Goal: Navigation & Orientation: Find specific page/section

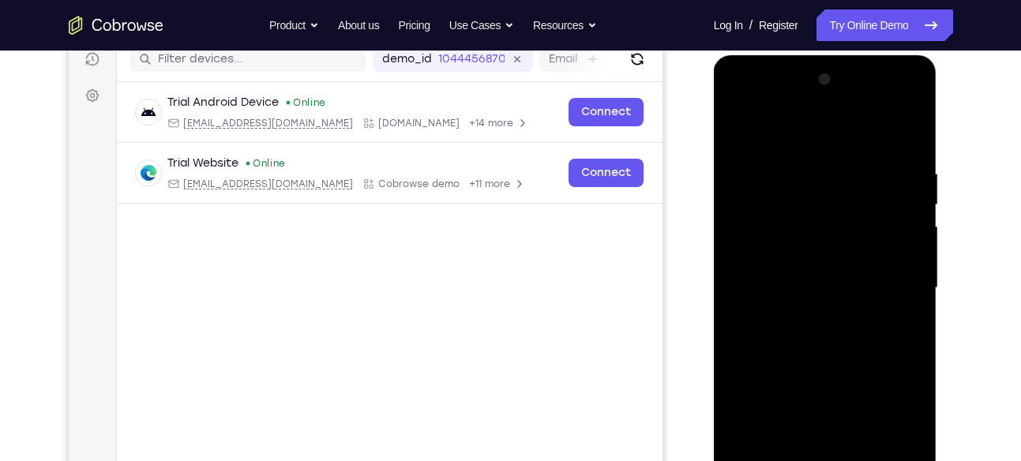
click at [737, 207] on div at bounding box center [825, 288] width 199 height 442
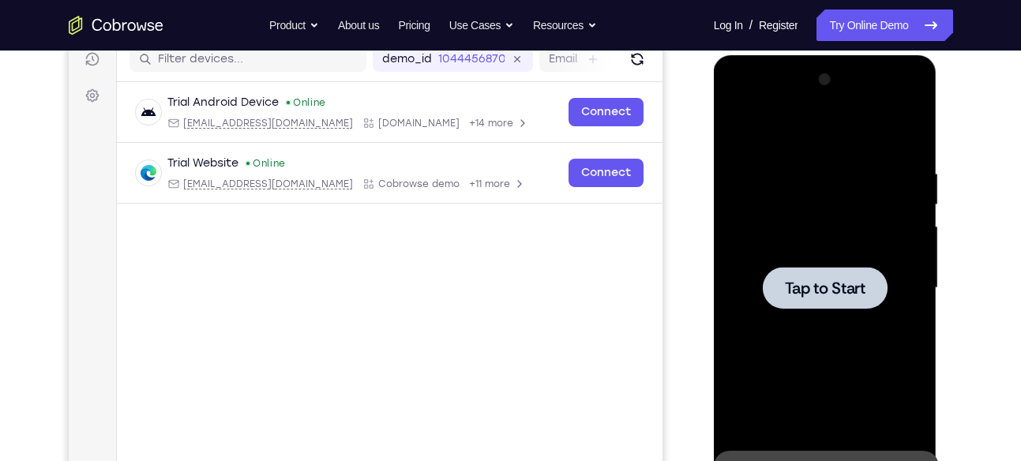
click at [792, 244] on div at bounding box center [825, 288] width 199 height 442
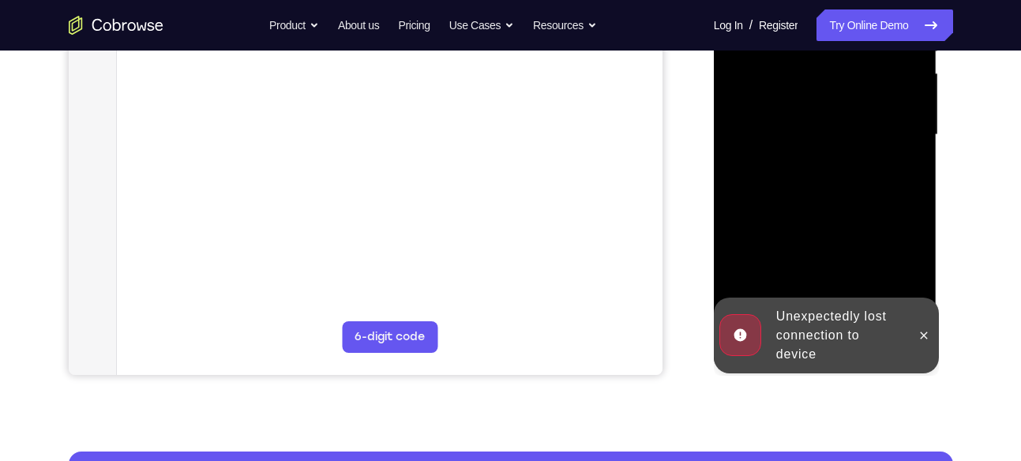
scroll to position [360, 0]
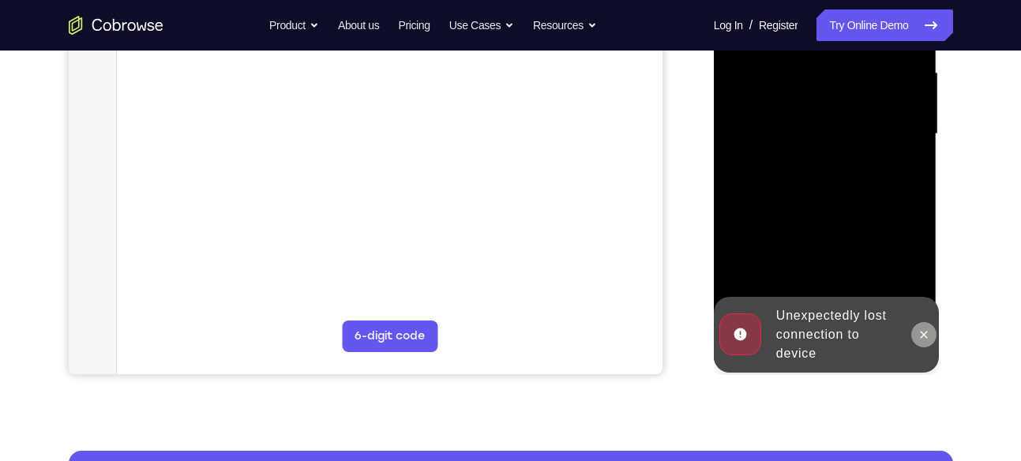
click at [929, 329] on icon at bounding box center [924, 335] width 13 height 13
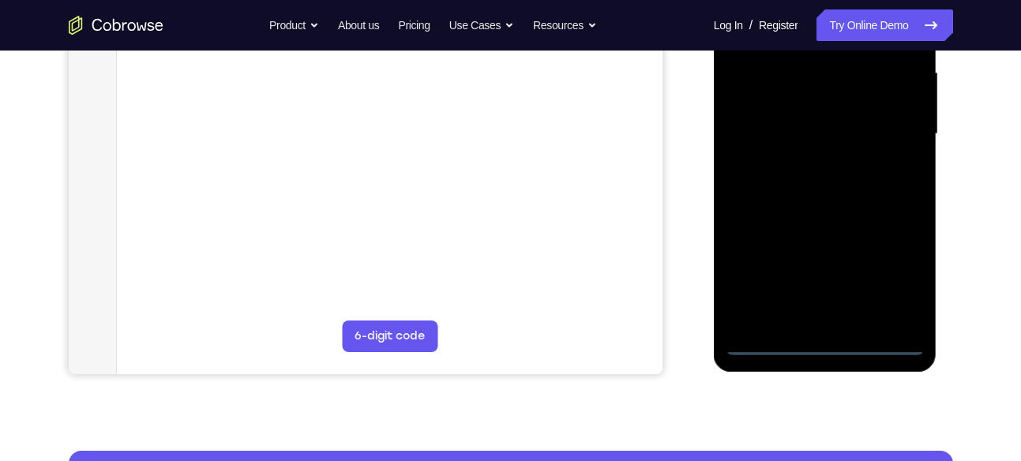
click at [833, 341] on div at bounding box center [825, 134] width 199 height 442
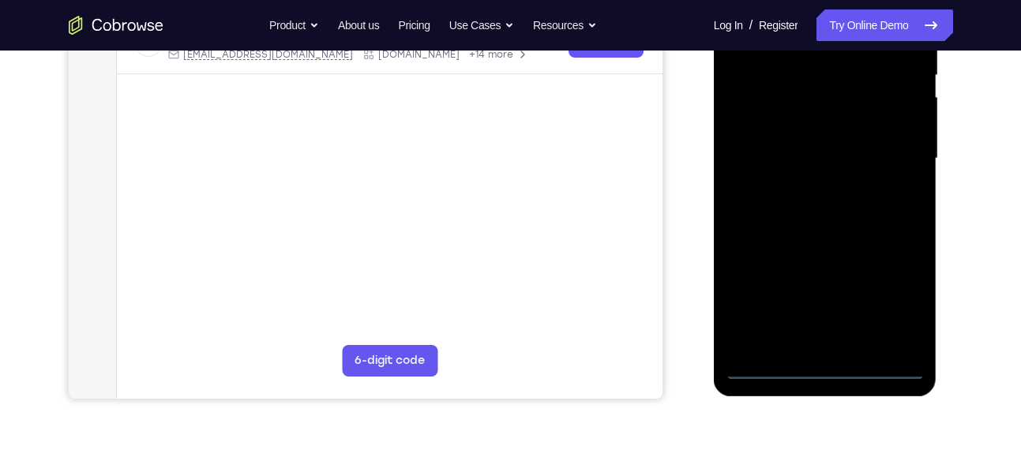
scroll to position [336, 0]
click at [897, 288] on div at bounding box center [825, 158] width 199 height 442
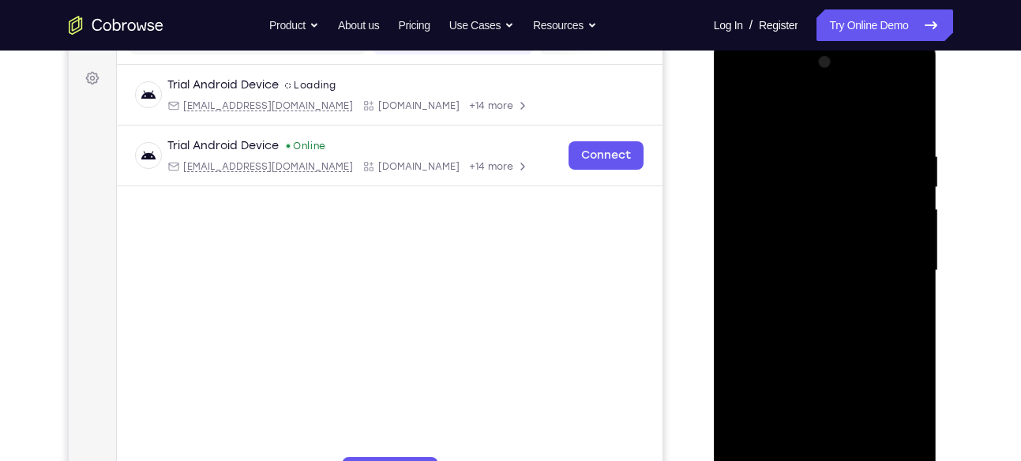
scroll to position [223, 0]
click at [791, 125] on div at bounding box center [825, 272] width 199 height 442
click at [888, 259] on div at bounding box center [825, 272] width 199 height 442
click at [807, 303] on div at bounding box center [825, 272] width 199 height 442
click at [808, 262] on div at bounding box center [825, 272] width 199 height 442
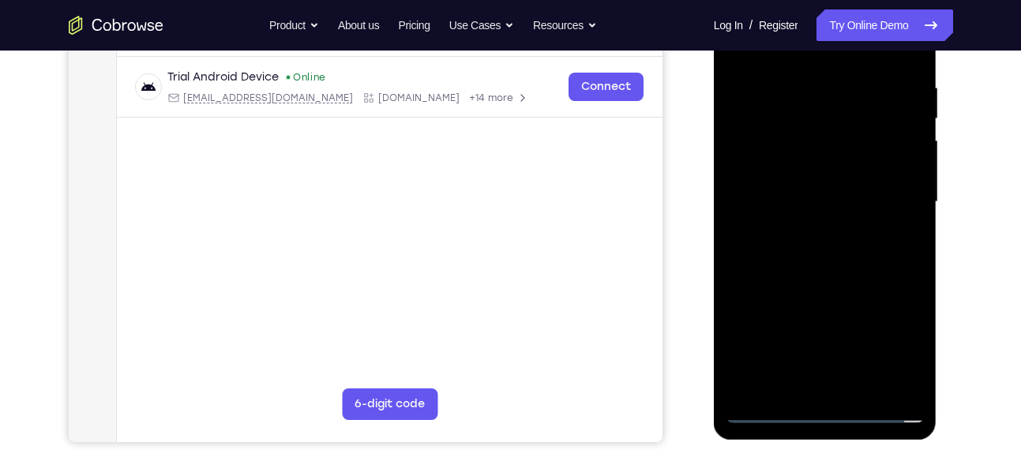
scroll to position [300, 0]
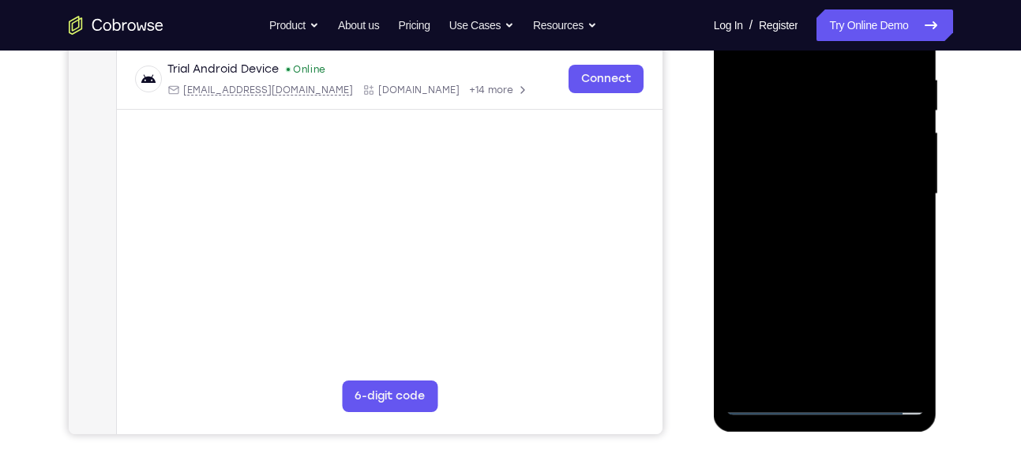
click at [896, 344] on div at bounding box center [825, 194] width 199 height 442
click at [821, 177] on div at bounding box center [825, 194] width 199 height 442
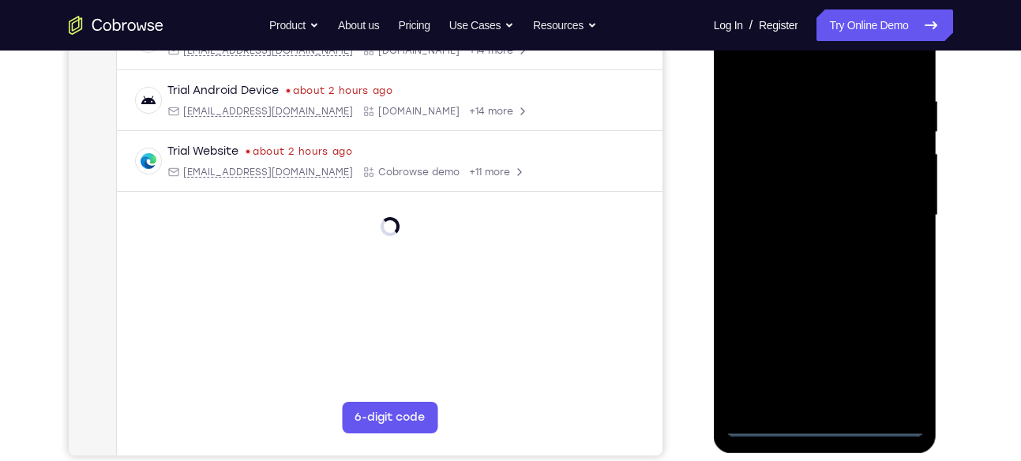
scroll to position [280, 0]
click at [825, 430] on div at bounding box center [825, 215] width 199 height 442
click at [894, 370] on div at bounding box center [825, 215] width 199 height 442
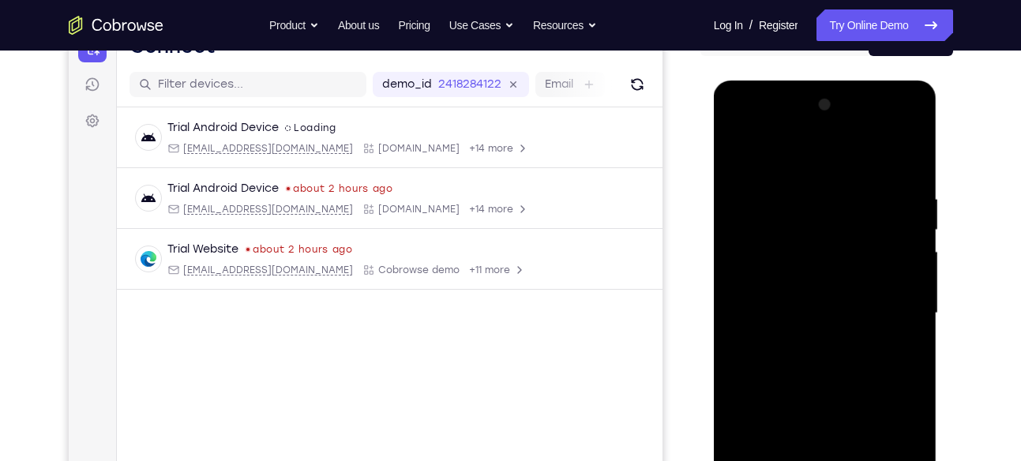
scroll to position [146, 0]
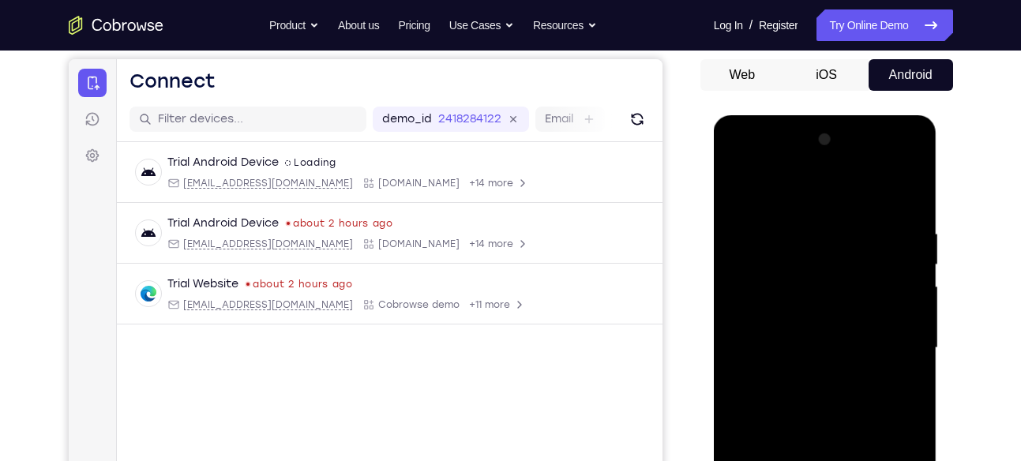
click at [802, 201] on div at bounding box center [825, 348] width 199 height 442
click at [892, 352] on div at bounding box center [825, 348] width 199 height 442
click at [803, 381] on div at bounding box center [825, 348] width 199 height 442
click at [824, 319] on div at bounding box center [825, 348] width 199 height 442
click at [822, 329] on div at bounding box center [825, 348] width 199 height 442
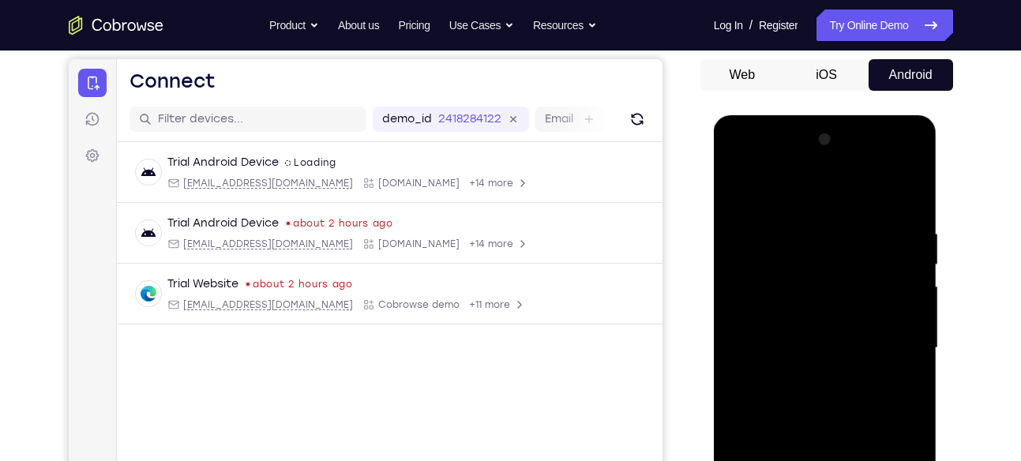
click at [819, 334] on div at bounding box center [825, 348] width 199 height 442
click at [770, 319] on div at bounding box center [825, 348] width 199 height 442
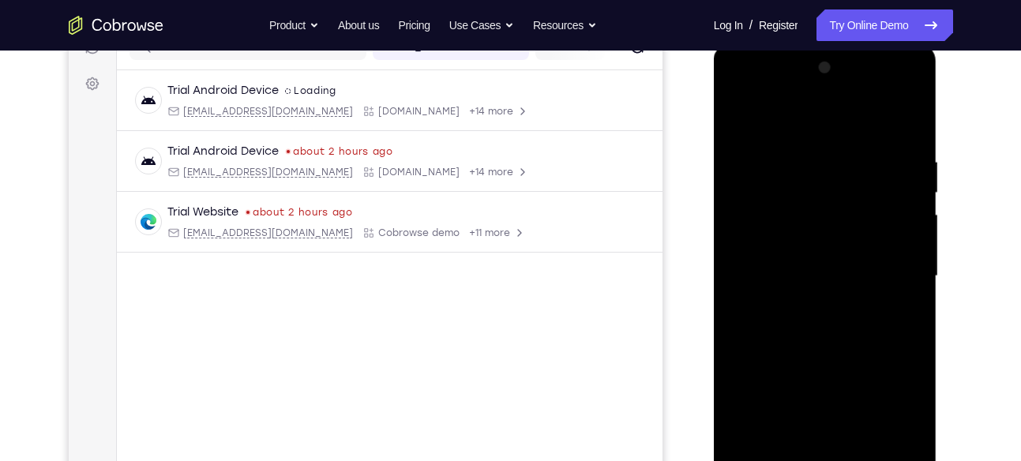
scroll to position [219, 0]
drag, startPoint x: 755, startPoint y: 234, endPoint x: 741, endPoint y: 143, distance: 91.9
click at [741, 143] on div at bounding box center [825, 275] width 199 height 442
click at [816, 219] on div at bounding box center [825, 275] width 199 height 442
click at [839, 314] on div at bounding box center [825, 275] width 199 height 442
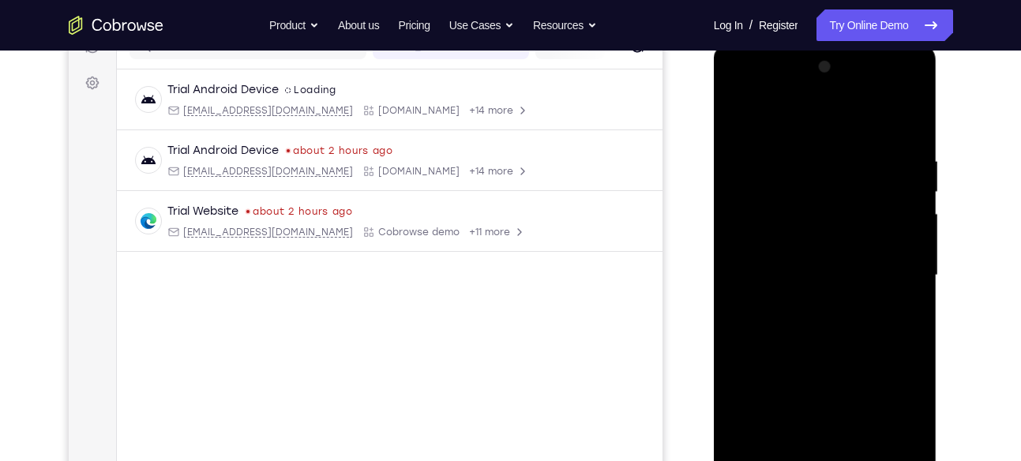
click at [873, 208] on div at bounding box center [825, 275] width 199 height 442
click at [833, 256] on div at bounding box center [825, 275] width 199 height 442
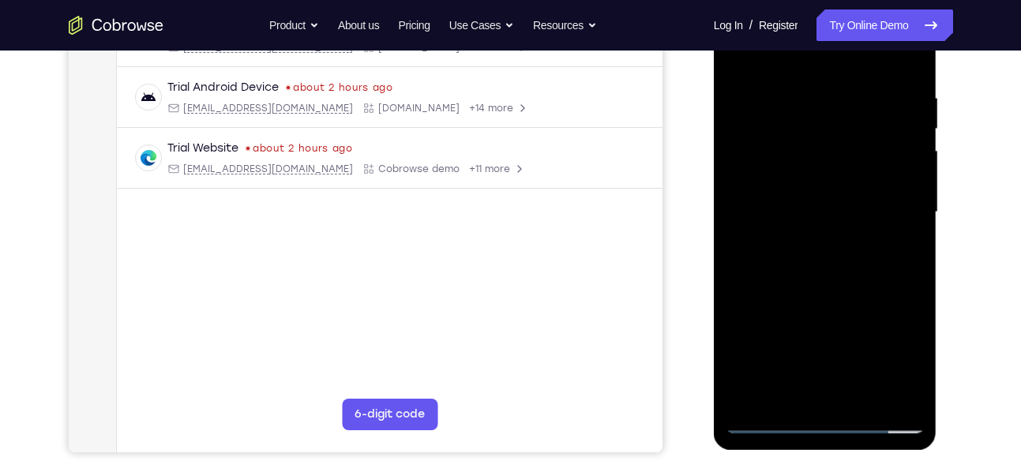
scroll to position [283, 0]
click at [829, 283] on div at bounding box center [825, 212] width 199 height 442
click at [847, 174] on div at bounding box center [825, 212] width 199 height 442
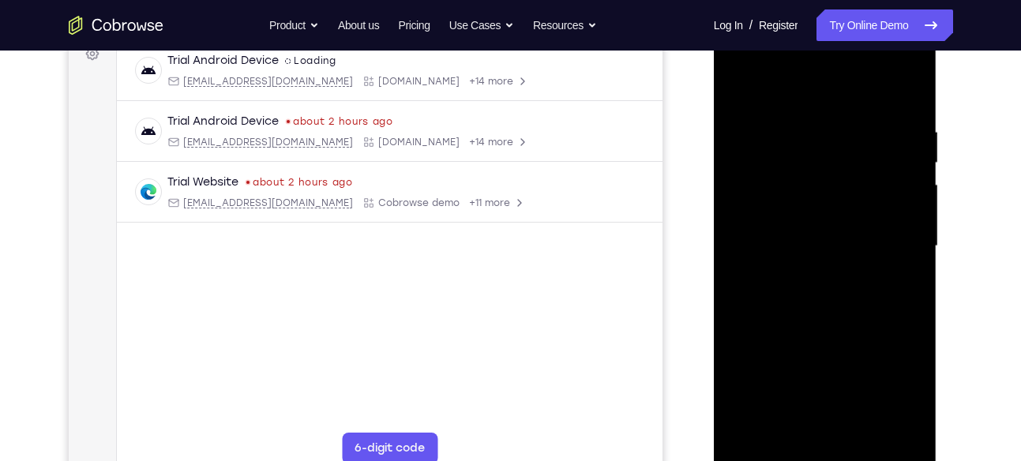
scroll to position [246, 0]
click at [828, 207] on div at bounding box center [825, 248] width 199 height 442
click at [839, 238] on div at bounding box center [825, 248] width 199 height 442
click at [818, 227] on div at bounding box center [825, 248] width 199 height 442
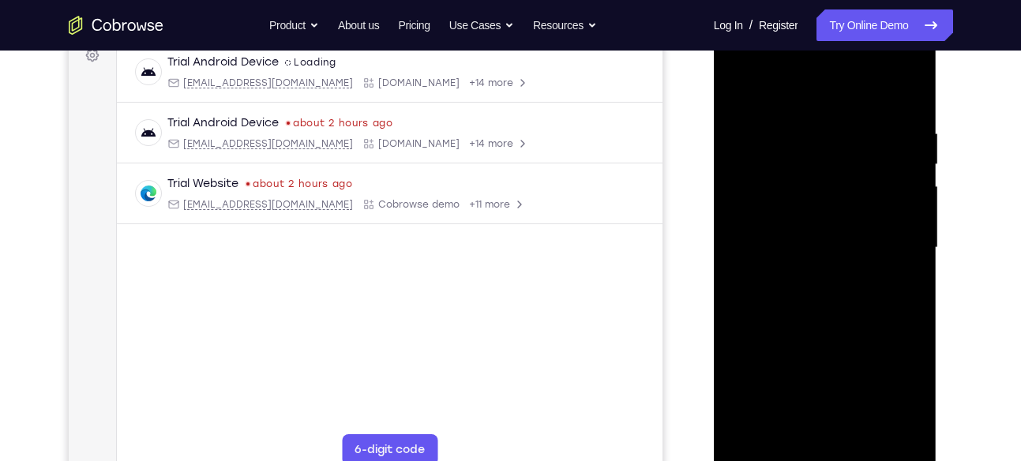
click at [821, 235] on div at bounding box center [825, 248] width 199 height 442
click at [814, 234] on div at bounding box center [825, 248] width 199 height 442
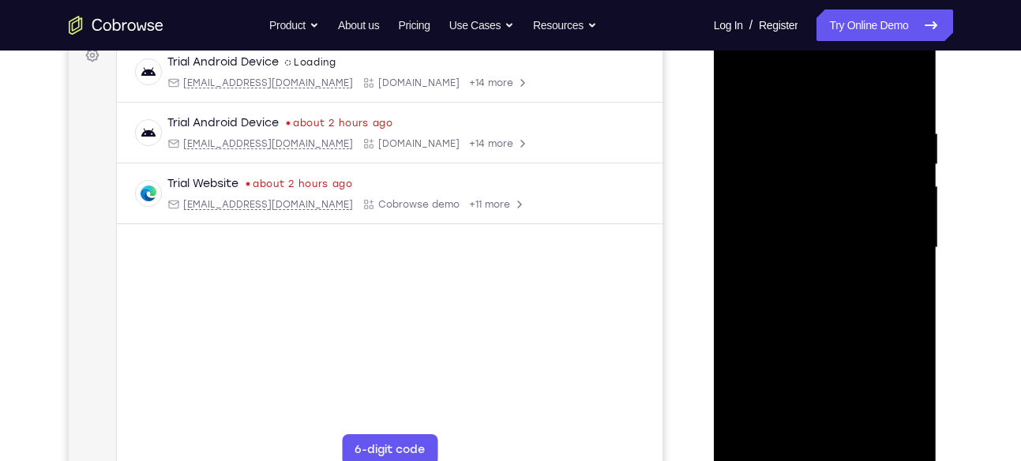
click at [814, 234] on div at bounding box center [825, 248] width 199 height 442
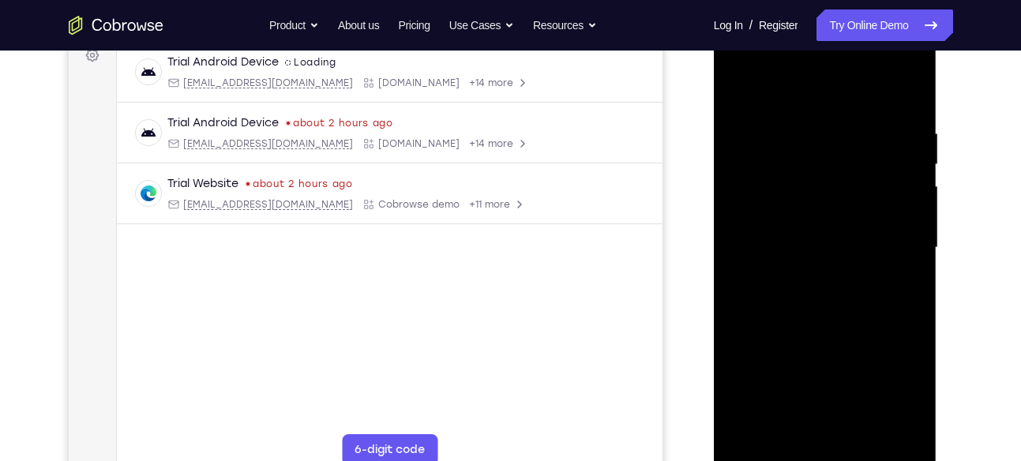
click at [814, 234] on div at bounding box center [825, 248] width 199 height 442
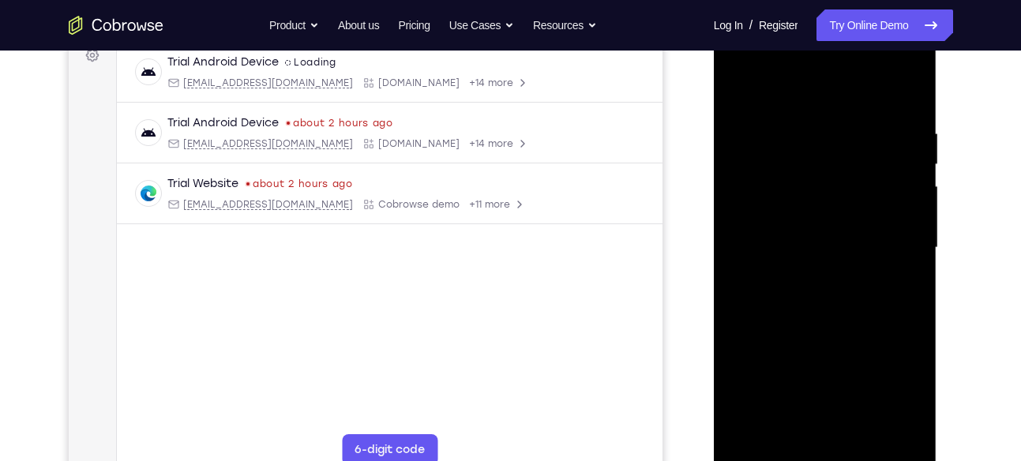
click at [814, 234] on div at bounding box center [825, 248] width 199 height 442
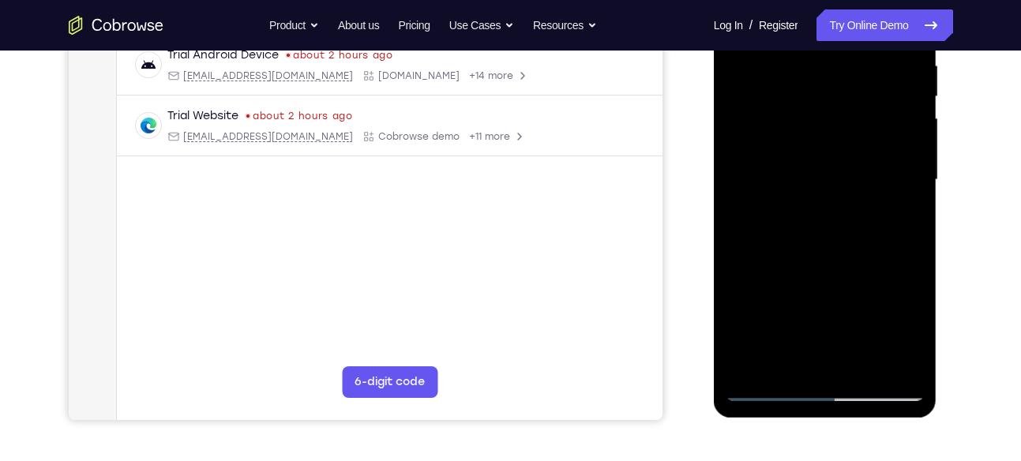
scroll to position [315, 0]
click at [828, 186] on div at bounding box center [825, 179] width 199 height 442
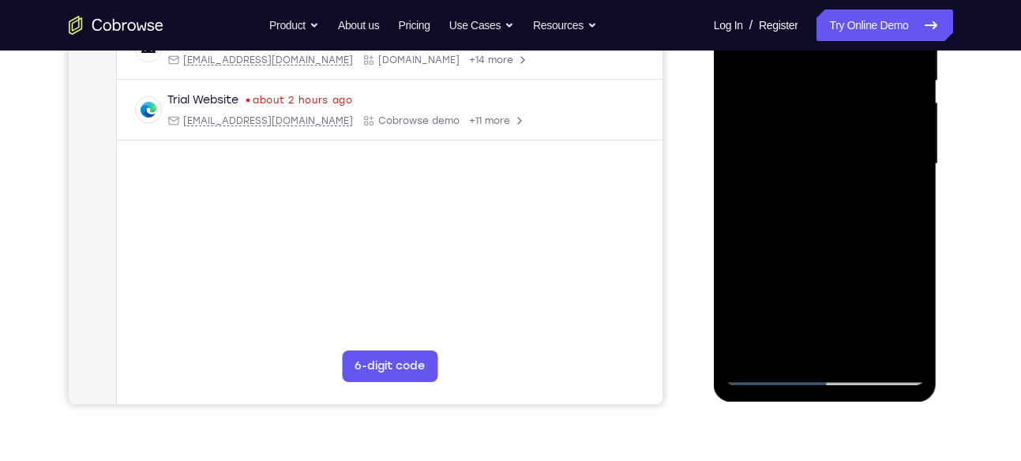
scroll to position [323, 0]
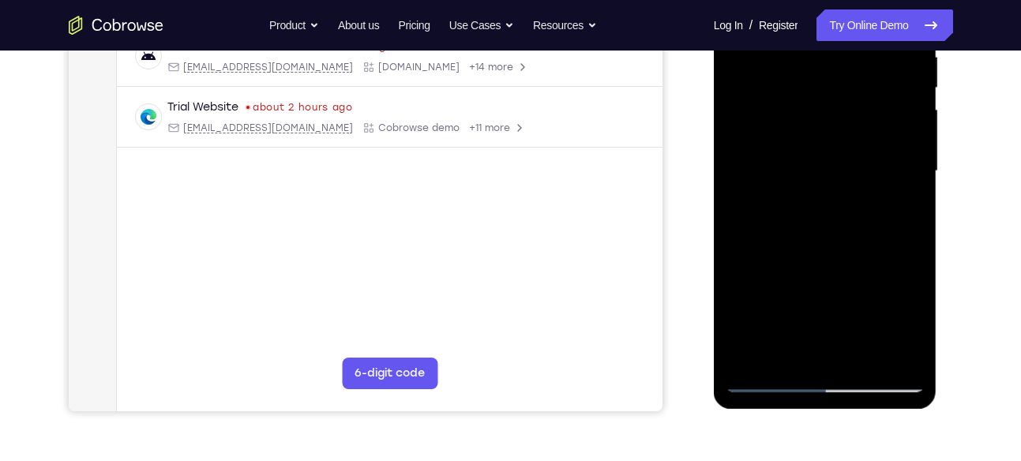
drag, startPoint x: 814, startPoint y: 217, endPoint x: 824, endPoint y: 12, distance: 205.5
click at [824, 12] on div at bounding box center [825, 171] width 199 height 442
click at [808, 207] on div at bounding box center [825, 171] width 199 height 442
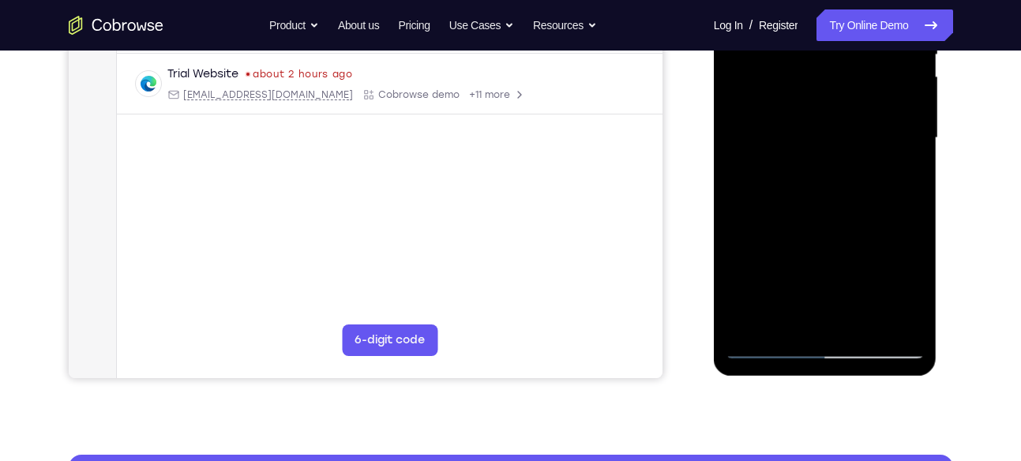
scroll to position [349, 0]
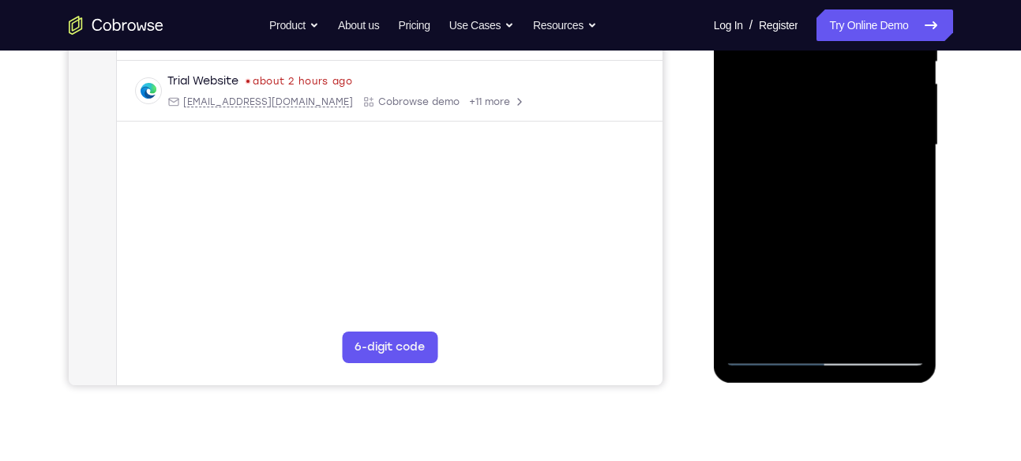
drag, startPoint x: 824, startPoint y: 162, endPoint x: 794, endPoint y: -13, distance: 177.0
click at [794, 0] on div at bounding box center [825, 145] width 199 height 442
drag, startPoint x: 797, startPoint y: 256, endPoint x: 808, endPoint y: -13, distance: 268.7
click at [808, 0] on div at bounding box center [825, 145] width 199 height 442
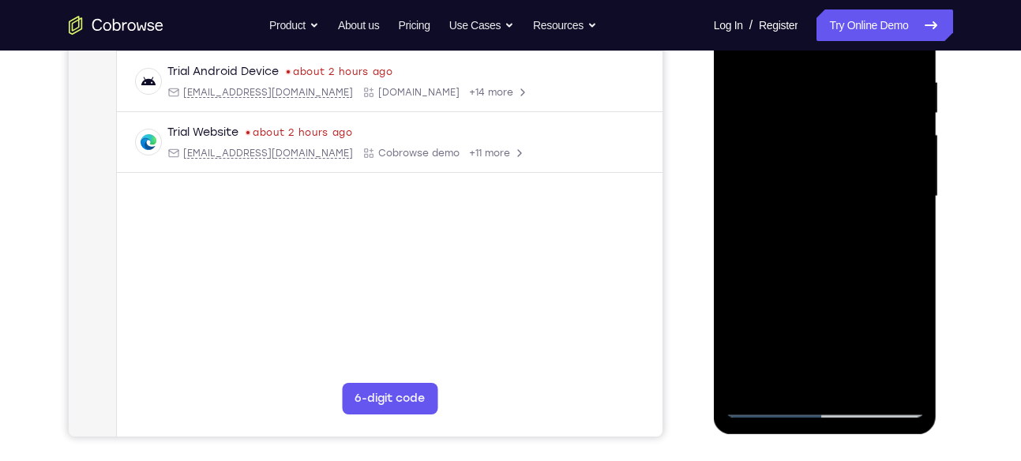
scroll to position [314, 0]
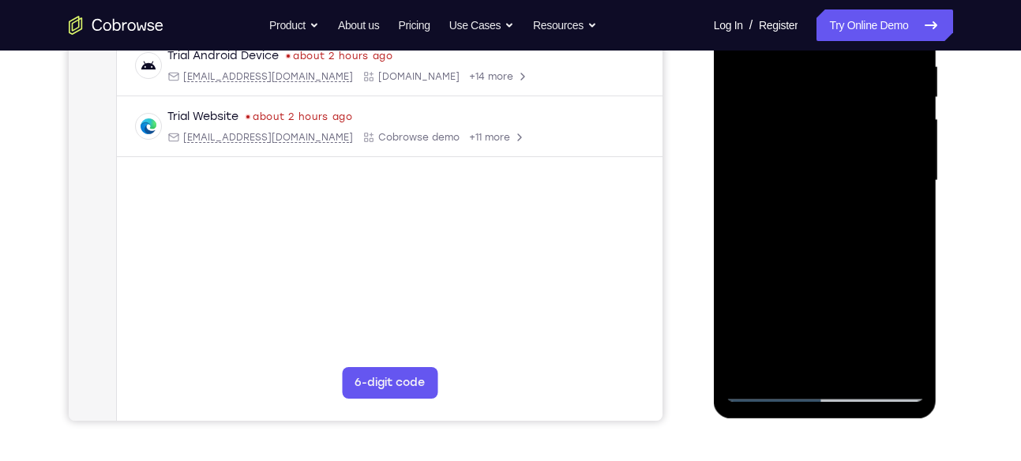
drag, startPoint x: 814, startPoint y: 235, endPoint x: 819, endPoint y: 71, distance: 164.3
click at [819, 71] on div at bounding box center [825, 181] width 199 height 442
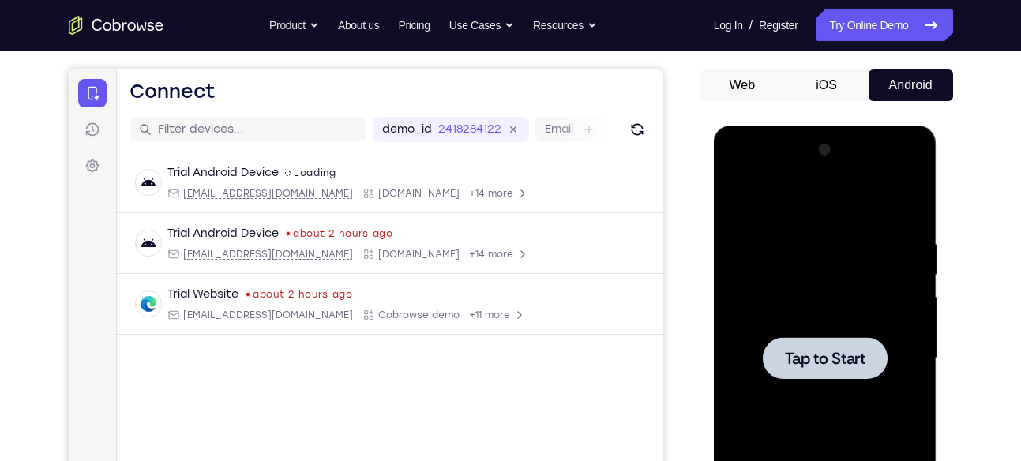
scroll to position [91, 0]
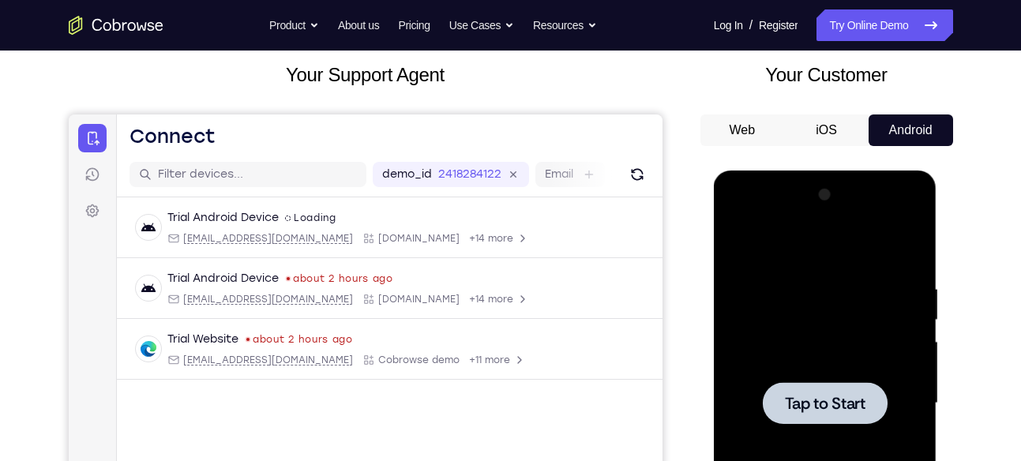
click at [820, 334] on div at bounding box center [825, 403] width 199 height 442
click at [847, 336] on div at bounding box center [825, 403] width 199 height 442
